Goal: Transaction & Acquisition: Purchase product/service

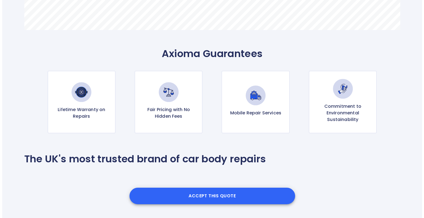
scroll to position [525, 0]
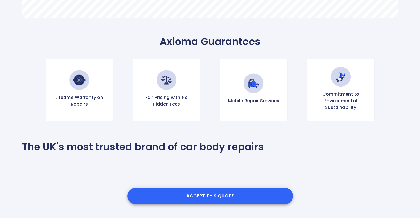
click at [213, 196] on button "Accept this Quote" at bounding box center [210, 196] width 166 height 17
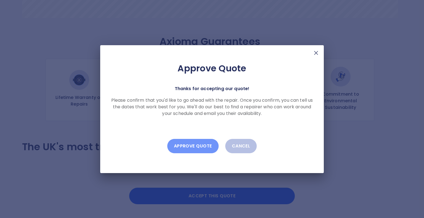
click at [193, 148] on button "Approve Quote" at bounding box center [192, 146] width 51 height 14
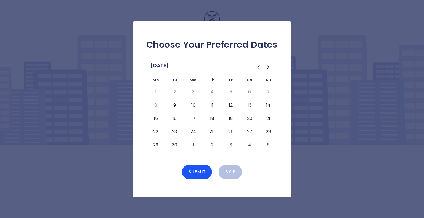
click at [231, 106] on button "12" at bounding box center [231, 105] width 10 height 9
click at [230, 118] on button "19" at bounding box center [231, 118] width 10 height 9
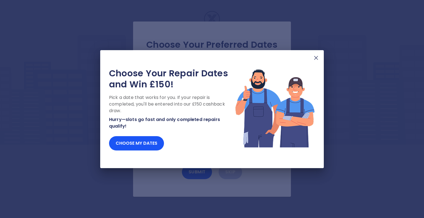
click at [314, 57] on img at bounding box center [316, 58] width 7 height 7
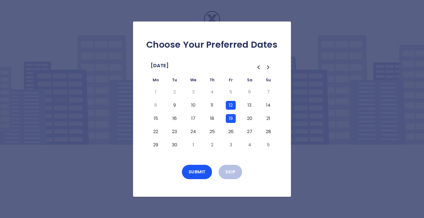
click at [156, 118] on button "15" at bounding box center [156, 118] width 10 height 9
click at [213, 115] on button "18" at bounding box center [212, 118] width 10 height 9
click at [250, 104] on button "13" at bounding box center [250, 105] width 10 height 9
click at [200, 175] on button "Submit" at bounding box center [197, 172] width 30 height 14
